Goal: Navigation & Orientation: Find specific page/section

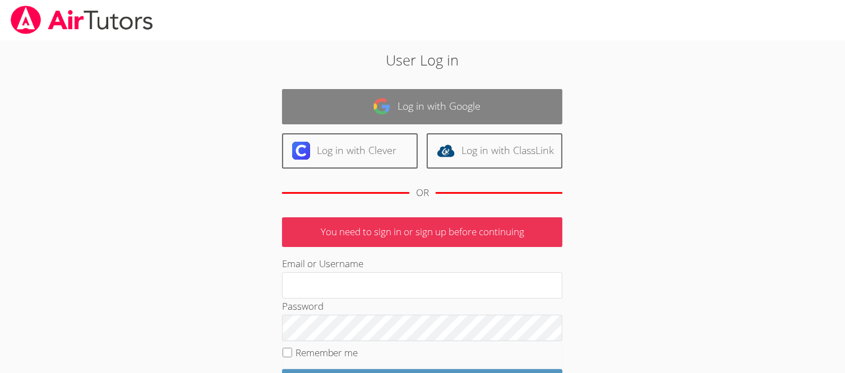
click at [372, 105] on link "Log in with Google" at bounding box center [422, 106] width 280 height 35
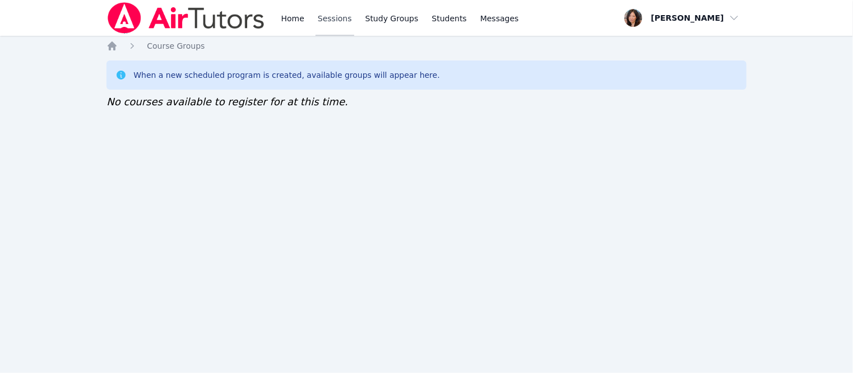
click at [327, 15] on link "Sessions" at bounding box center [335, 18] width 39 height 36
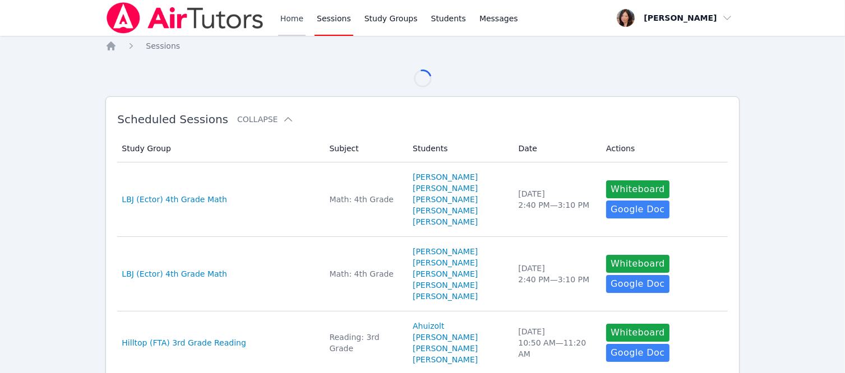
click at [292, 18] on link "Home" at bounding box center [291, 18] width 27 height 36
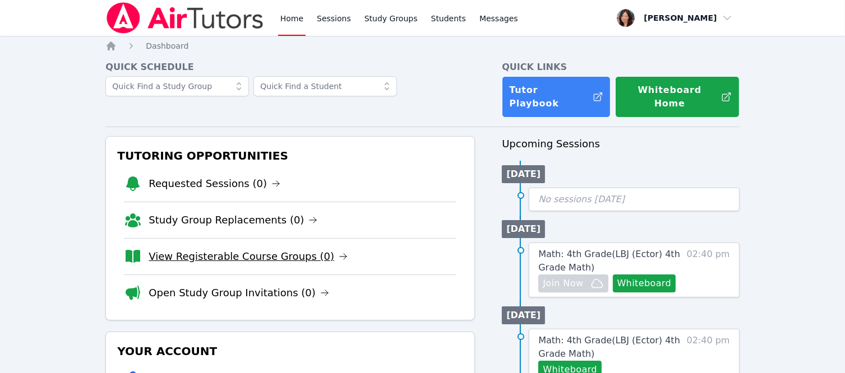
click at [292, 249] on link "View Registerable Course Groups (0)" at bounding box center [248, 257] width 199 height 16
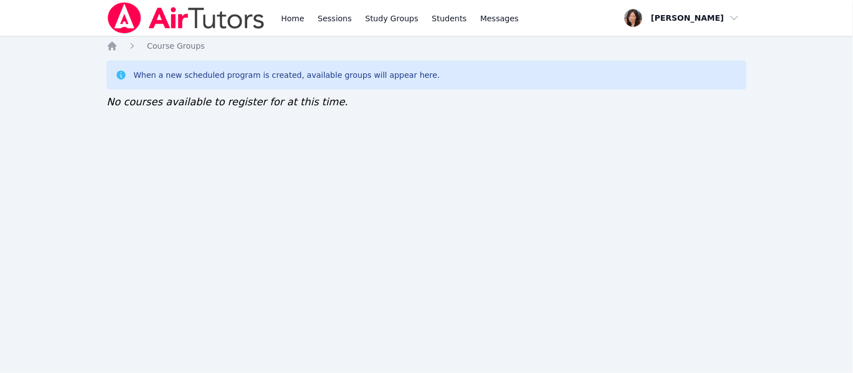
click at [312, 20] on div "Home Sessions Study Groups Students Messages" at bounding box center [400, 18] width 242 height 36
click at [303, 18] on link "Home" at bounding box center [292, 18] width 27 height 36
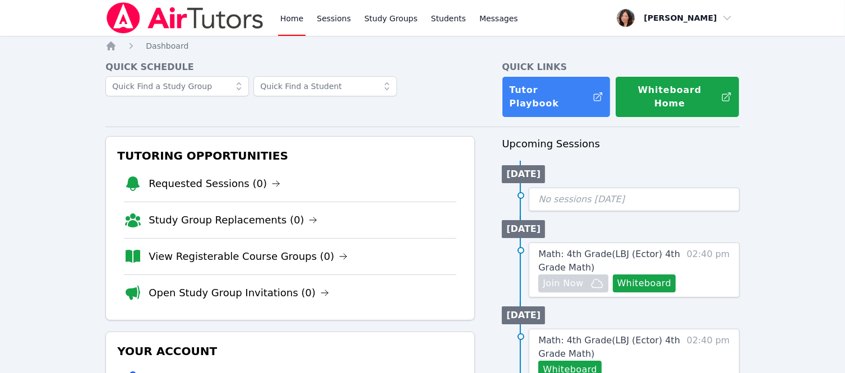
click at [297, 17] on link "Home" at bounding box center [291, 18] width 27 height 36
